Goal: Transaction & Acquisition: Purchase product/service

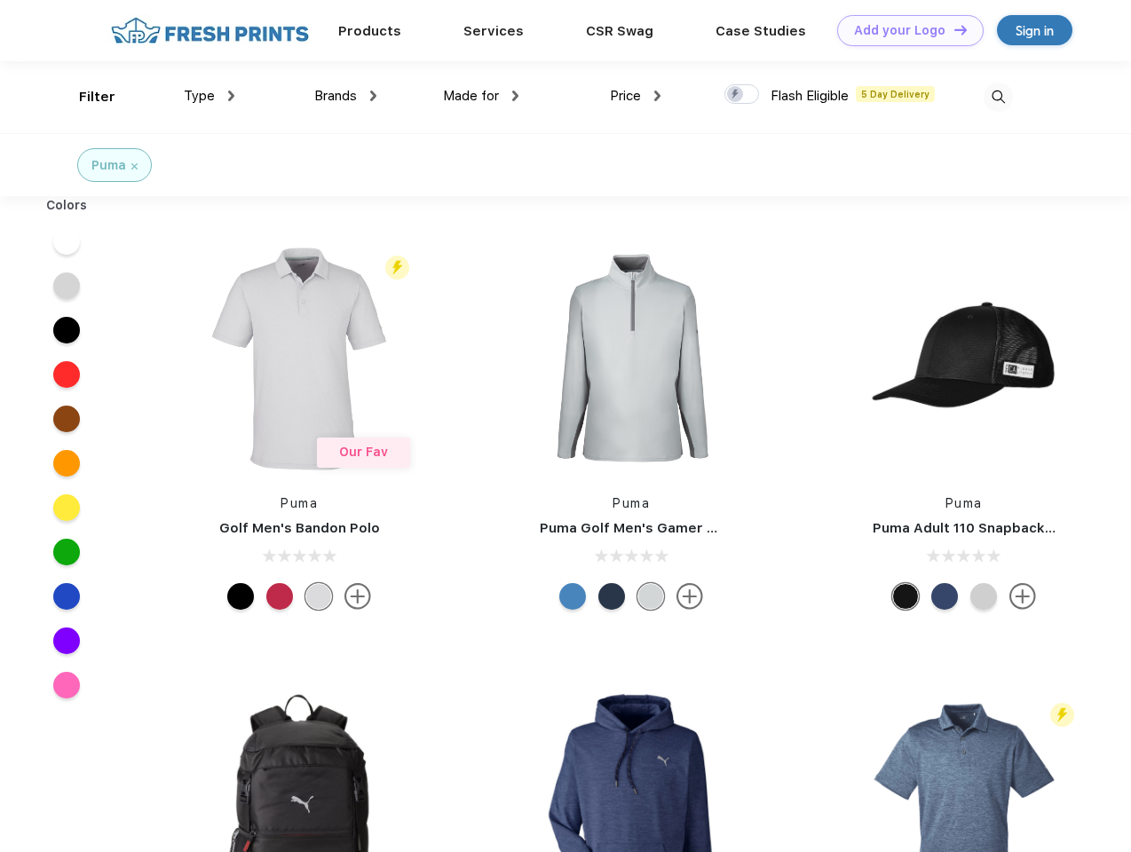
click at [903, 30] on link "Add your Logo Design Tool" at bounding box center [910, 30] width 146 height 31
click at [0, 0] on div "Design Tool" at bounding box center [0, 0] width 0 height 0
click at [952, 29] on link "Add your Logo Design Tool" at bounding box center [910, 30] width 146 height 31
click at [85, 97] on div "Filter" at bounding box center [97, 97] width 36 height 20
click at [209, 96] on span "Type" at bounding box center [199, 96] width 31 height 16
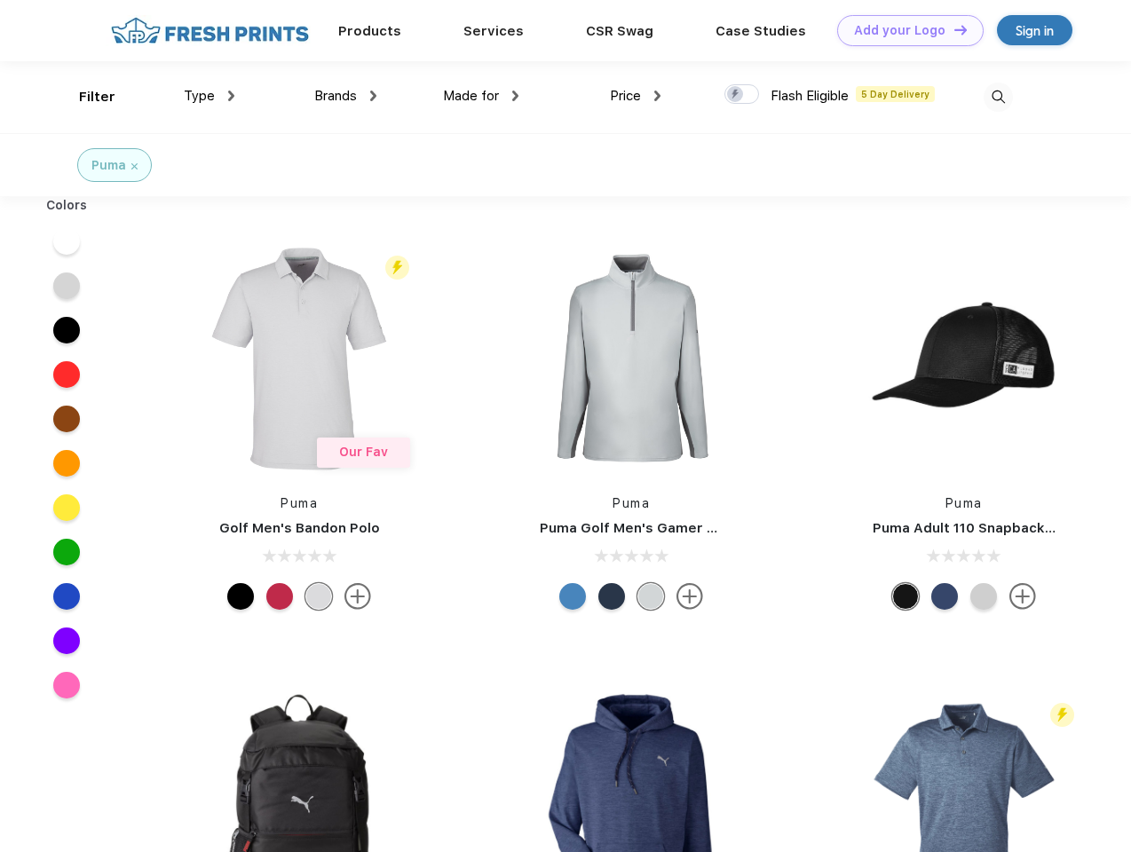
click at [345, 96] on span "Brands" at bounding box center [335, 96] width 43 height 16
click at [481, 96] on span "Made for" at bounding box center [471, 96] width 56 height 16
click at [635, 96] on span "Price" at bounding box center [625, 96] width 31 height 16
click at [742, 95] on div at bounding box center [741, 94] width 35 height 20
click at [736, 95] on input "checkbox" at bounding box center [730, 89] width 12 height 12
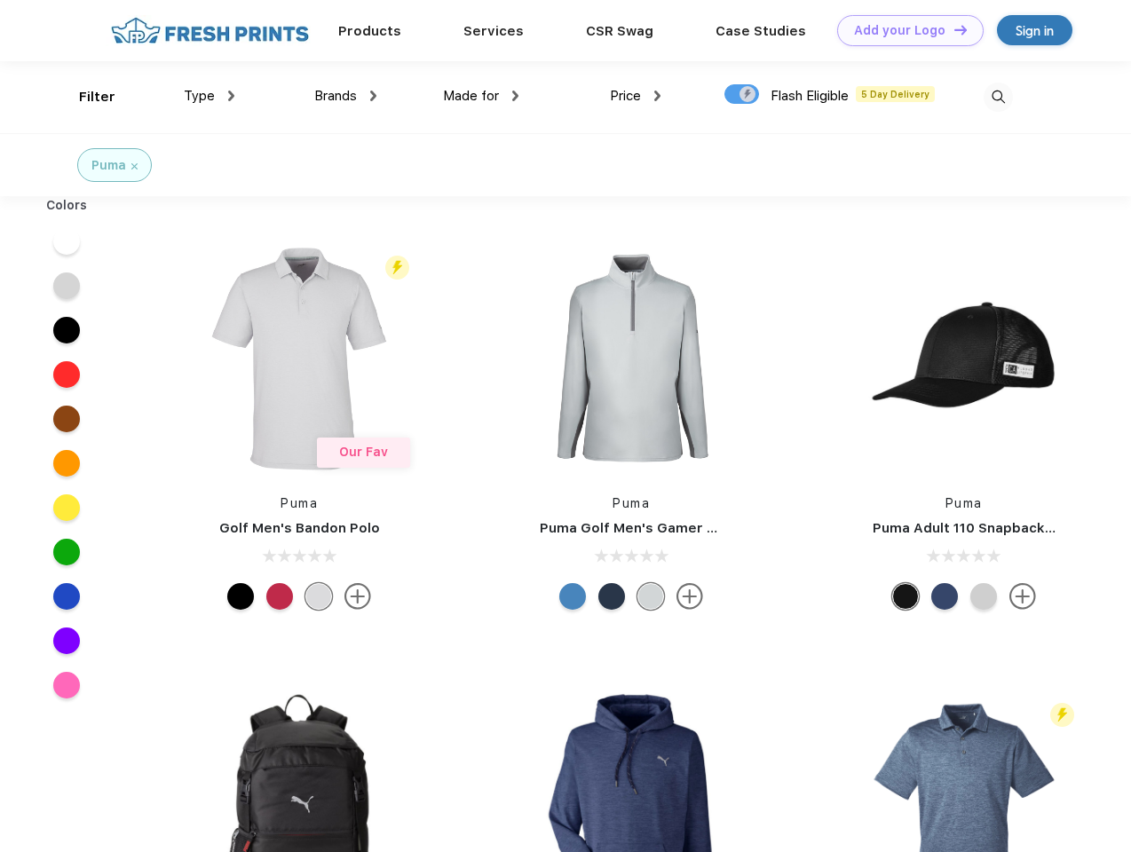
click at [997, 97] on img at bounding box center [997, 97] width 29 height 29
